Goal: Find specific page/section: Find specific page/section

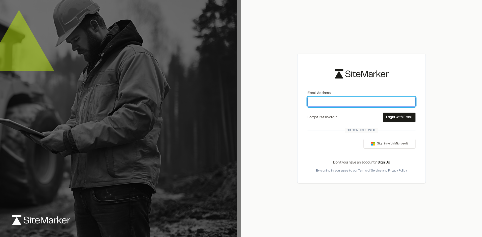
click at [324, 102] on input "Email Address" at bounding box center [361, 102] width 108 height 10
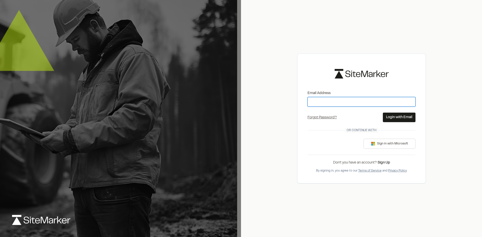
type input "**********"
click at [395, 116] on button "Login with Email" at bounding box center [398, 118] width 33 height 10
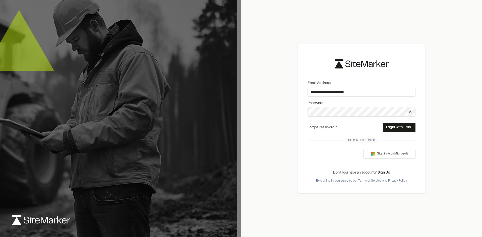
click at [396, 127] on button "Login with Email" at bounding box center [398, 128] width 33 height 10
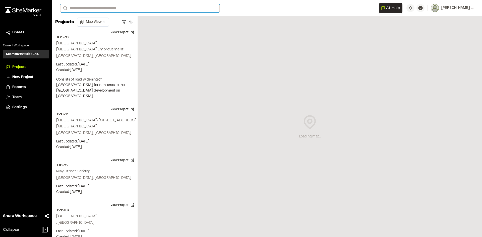
click at [148, 9] on input "Search" at bounding box center [139, 8] width 159 height 8
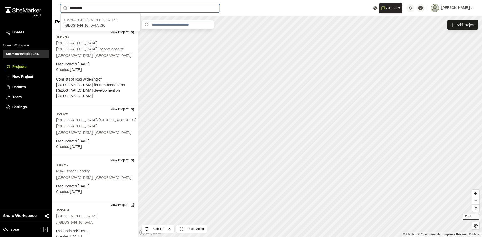
type input "**********"
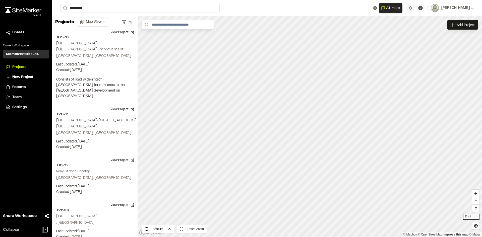
click at [87, 19] on p "[GEOGRAPHIC_DATA]" at bounding box center [100, 20] width 74 height 6
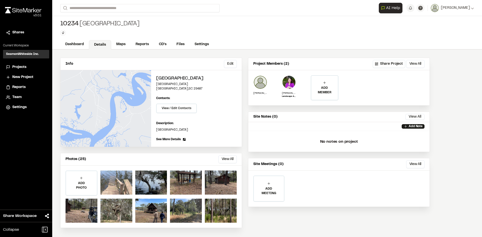
click at [127, 181] on div at bounding box center [116, 183] width 32 height 24
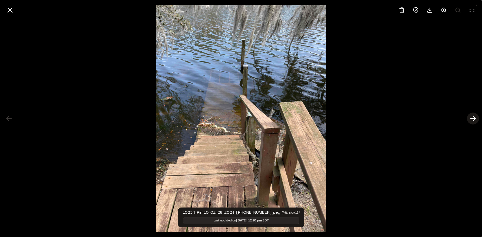
click at [471, 119] on icon at bounding box center [472, 118] width 8 height 9
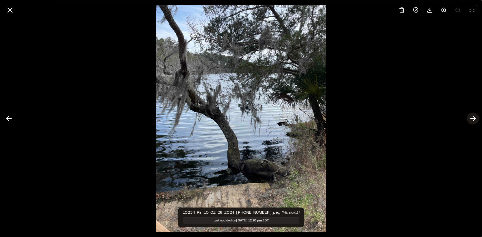
click at [471, 119] on line at bounding box center [472, 119] width 5 height 0
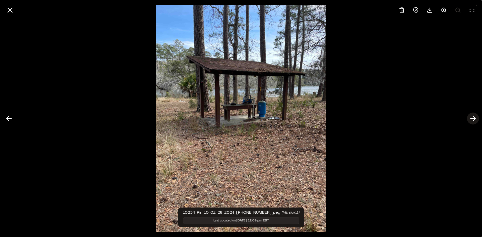
click at [471, 119] on line at bounding box center [472, 119] width 5 height 0
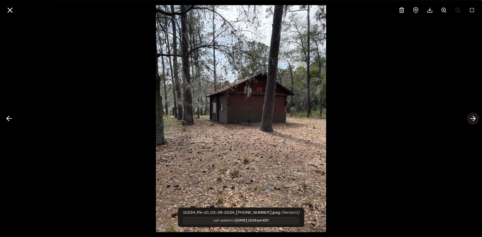
click at [471, 119] on line at bounding box center [472, 119] width 5 height 0
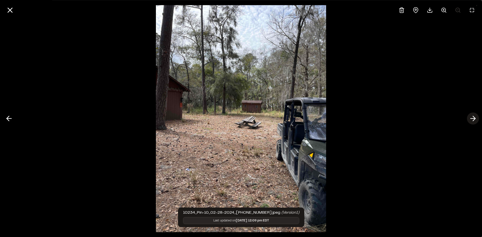
click at [471, 119] on line at bounding box center [472, 119] width 5 height 0
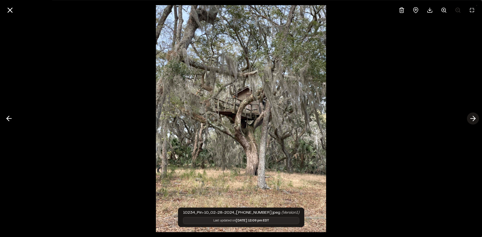
click at [471, 119] on icon at bounding box center [472, 118] width 8 height 9
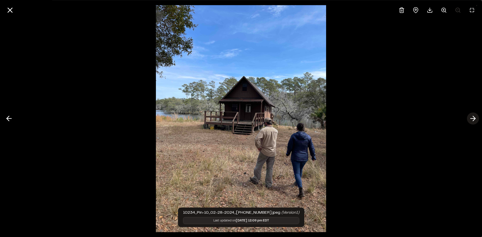
click at [471, 119] on icon at bounding box center [472, 118] width 8 height 9
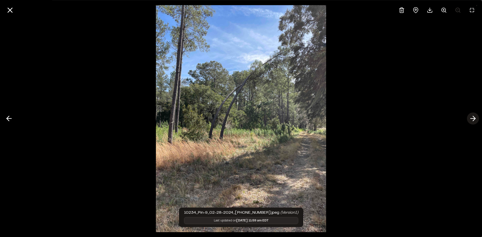
click at [471, 119] on icon at bounding box center [472, 118] width 8 height 9
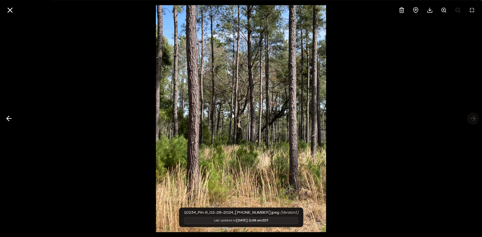
click at [471, 119] on div at bounding box center [241, 118] width 482 height 237
click at [8, 114] on button at bounding box center [9, 119] width 12 height 12
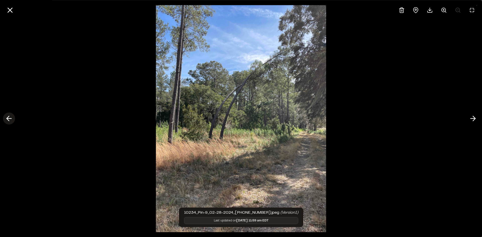
click at [8, 114] on button at bounding box center [9, 119] width 12 height 12
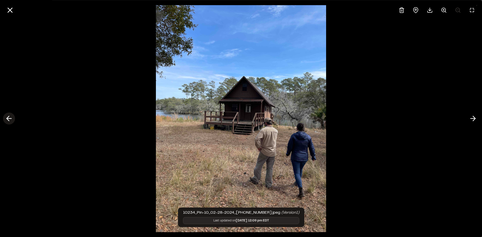
click at [8, 114] on button at bounding box center [9, 119] width 12 height 12
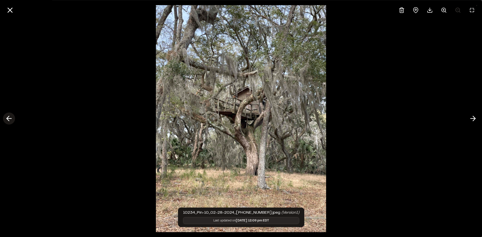
click at [8, 114] on button at bounding box center [9, 119] width 12 height 12
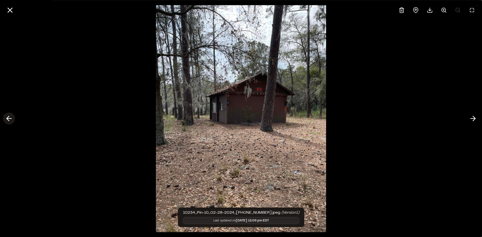
click at [8, 114] on button at bounding box center [9, 119] width 12 height 12
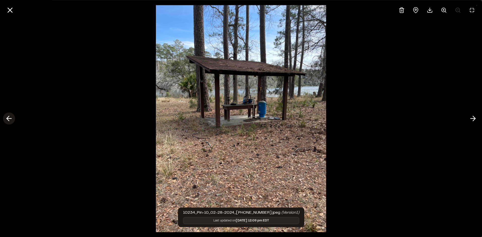
click at [8, 114] on button at bounding box center [9, 119] width 12 height 12
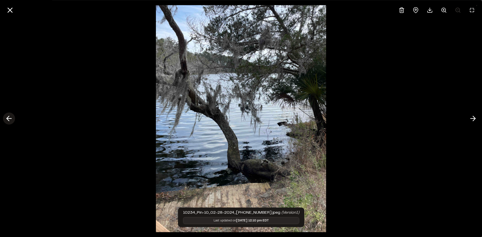
click at [9, 120] on icon at bounding box center [9, 118] width 8 height 9
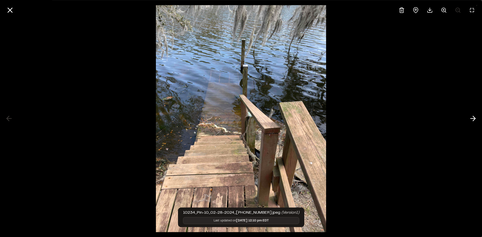
click at [9, 120] on div at bounding box center [241, 118] width 482 height 237
click at [477, 119] on button at bounding box center [472, 119] width 12 height 12
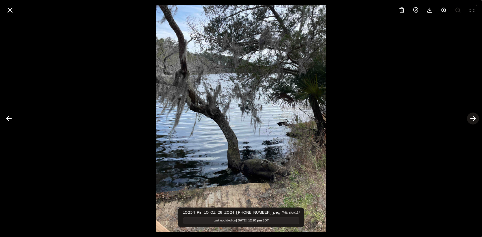
click at [475, 119] on icon at bounding box center [472, 118] width 8 height 9
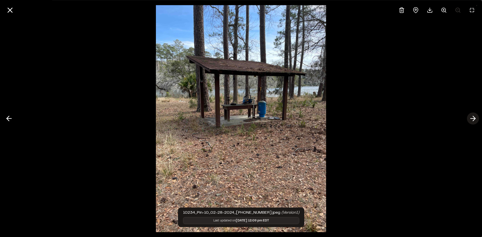
click at [474, 120] on icon at bounding box center [472, 118] width 8 height 9
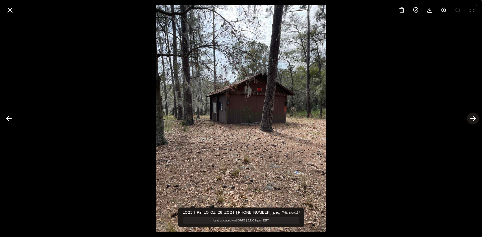
click at [474, 120] on icon at bounding box center [472, 118] width 8 height 9
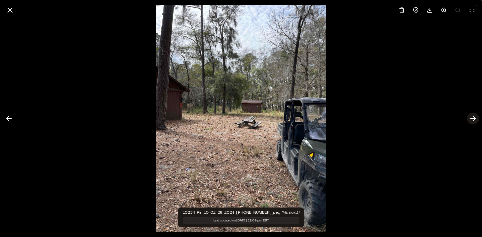
click at [474, 120] on icon at bounding box center [472, 118] width 8 height 9
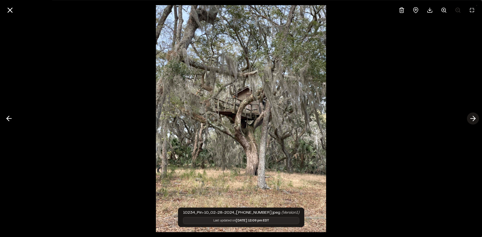
click at [474, 120] on icon at bounding box center [472, 118] width 8 height 9
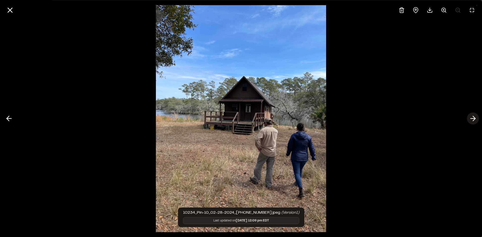
click at [474, 119] on polyline at bounding box center [473, 118] width 2 height 5
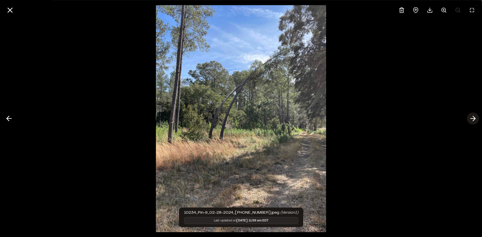
click at [475, 117] on icon at bounding box center [472, 118] width 8 height 9
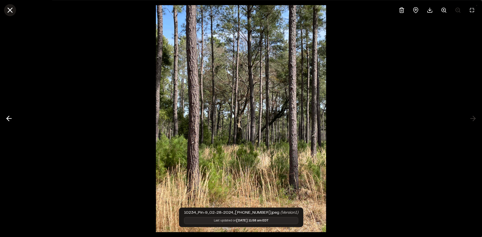
click at [11, 11] on icon at bounding box center [10, 10] width 9 height 9
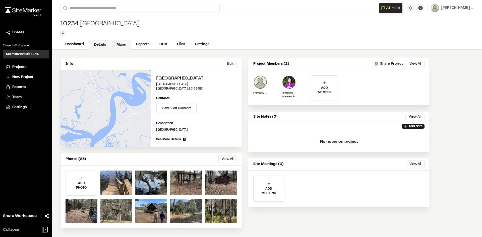
click at [124, 44] on link "Maps" at bounding box center [121, 45] width 20 height 10
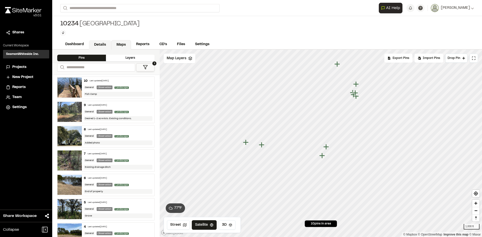
click at [104, 44] on link "Details" at bounding box center [100, 45] width 22 height 10
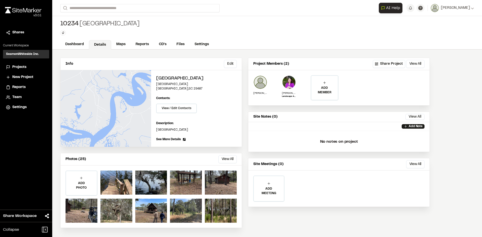
click at [224, 158] on button "View All" at bounding box center [227, 159] width 18 height 8
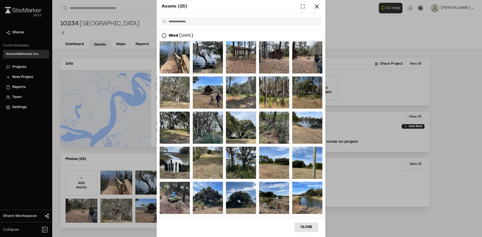
click at [298, 95] on div at bounding box center [307, 92] width 30 height 32
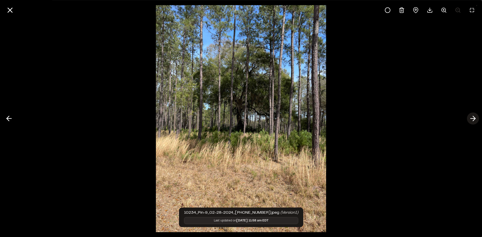
click at [470, 119] on line at bounding box center [472, 119] width 5 height 0
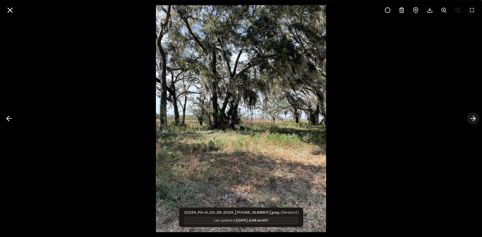
click at [470, 119] on line at bounding box center [472, 119] width 5 height 0
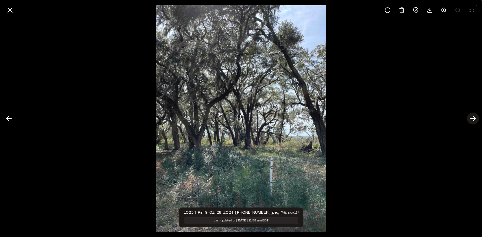
click at [470, 119] on line at bounding box center [472, 119] width 5 height 0
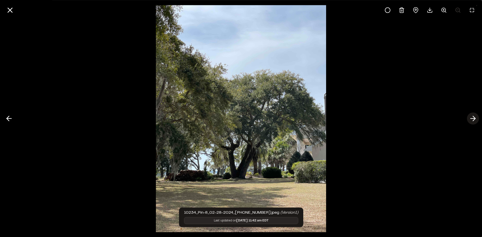
click at [470, 119] on line at bounding box center [472, 119] width 5 height 0
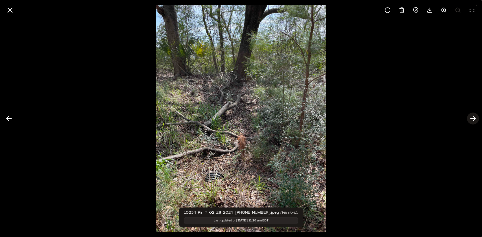
click at [470, 119] on line at bounding box center [472, 119] width 5 height 0
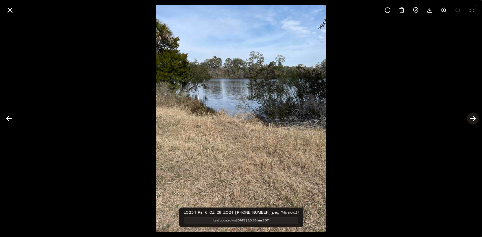
click at [470, 119] on line at bounding box center [472, 119] width 5 height 0
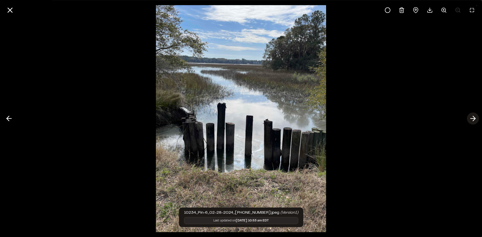
click at [470, 119] on line at bounding box center [472, 119] width 5 height 0
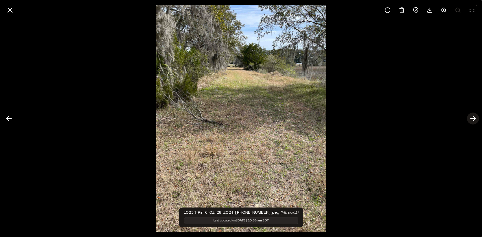
click at [470, 119] on line at bounding box center [472, 119] width 5 height 0
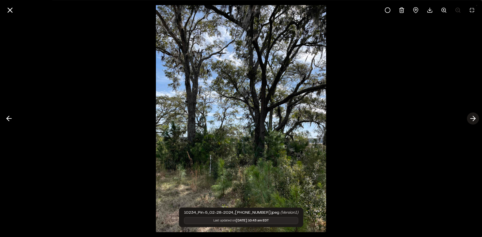
click at [470, 119] on line at bounding box center [472, 119] width 5 height 0
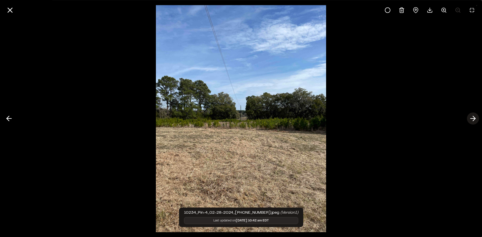
click at [470, 119] on line at bounding box center [472, 119] width 5 height 0
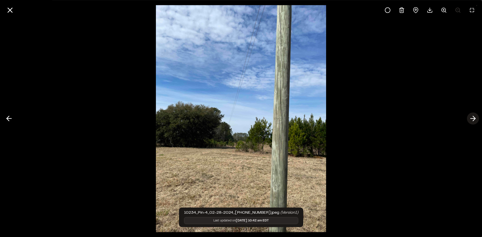
click at [470, 119] on line at bounding box center [472, 119] width 5 height 0
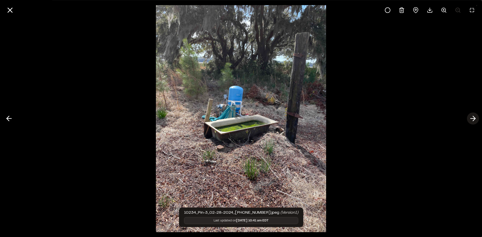
click at [471, 119] on line at bounding box center [472, 119] width 5 height 0
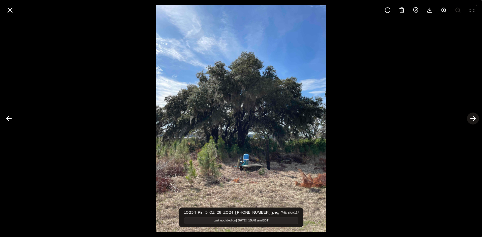
click at [471, 119] on line at bounding box center [472, 119] width 5 height 0
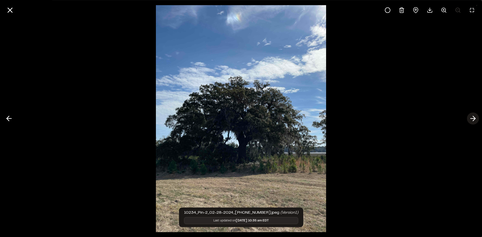
click at [473, 119] on polyline at bounding box center [473, 118] width 2 height 5
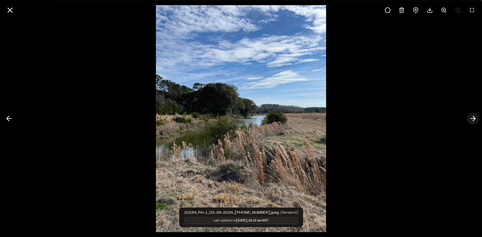
click at [472, 118] on icon at bounding box center [472, 118] width 8 height 9
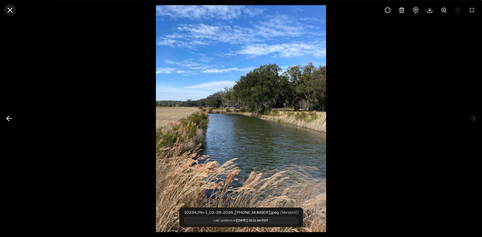
click at [10, 9] on icon at bounding box center [10, 10] width 9 height 9
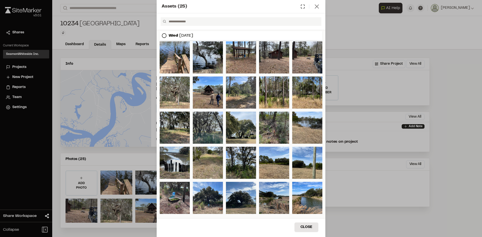
click at [320, 5] on icon at bounding box center [316, 6] width 7 height 7
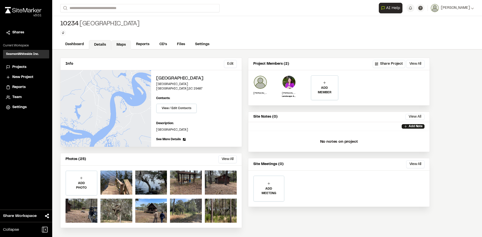
click at [119, 45] on link "Maps" at bounding box center [121, 45] width 20 height 10
